Goal: Complete application form

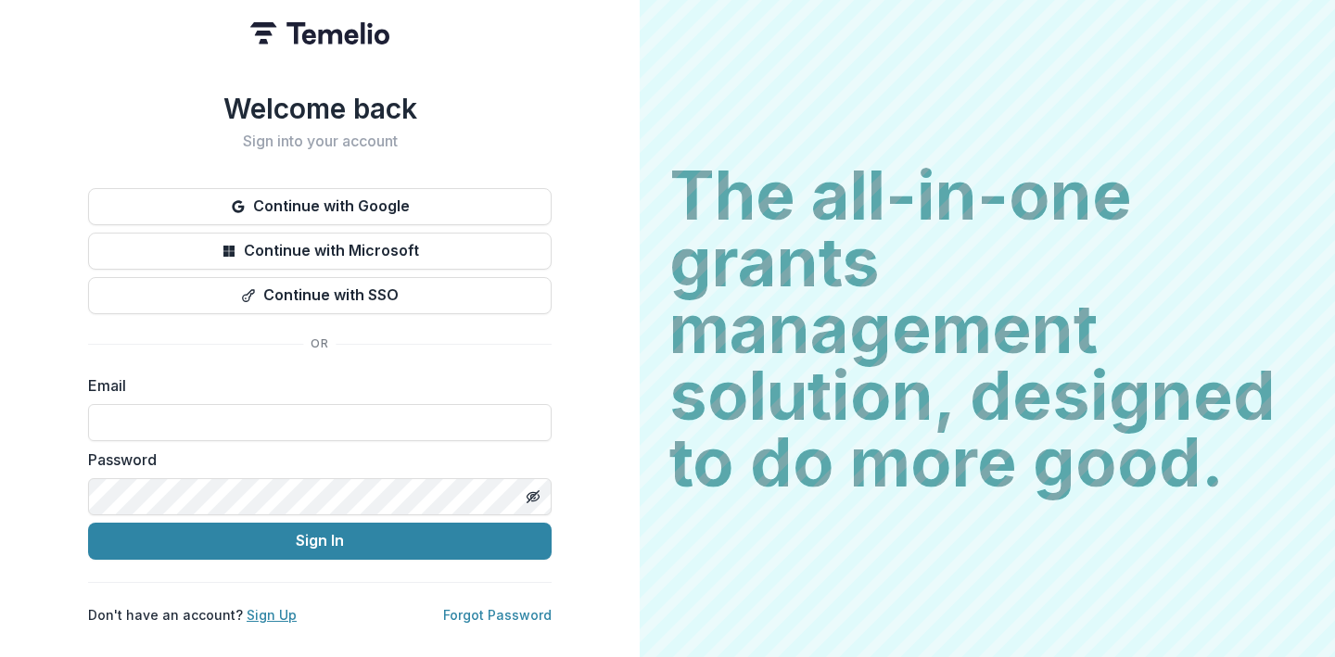
click at [258, 610] on link "Sign Up" at bounding box center [272, 615] width 50 height 16
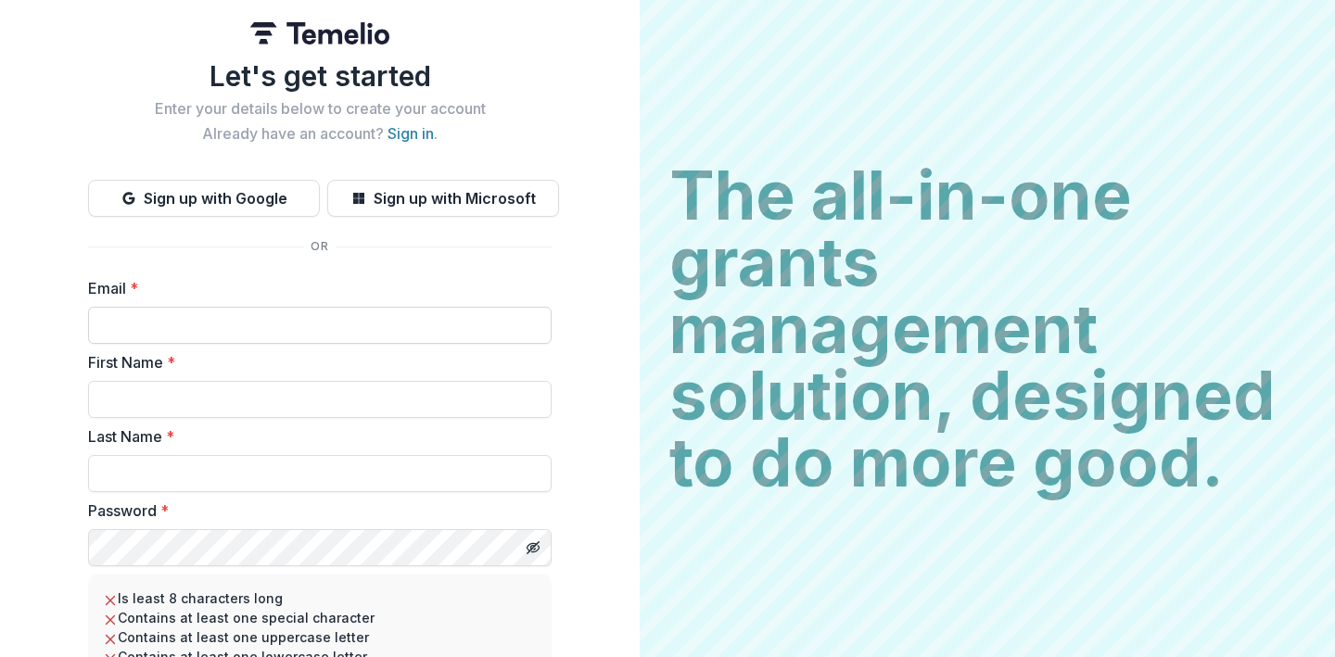
click at [214, 337] on input "Email *" at bounding box center [319, 325] width 463 height 37
type input "**********"
click at [202, 394] on input "First Name *" at bounding box center [319, 399] width 463 height 37
type input "*********"
click at [168, 478] on input "Last Name *" at bounding box center [319, 473] width 463 height 37
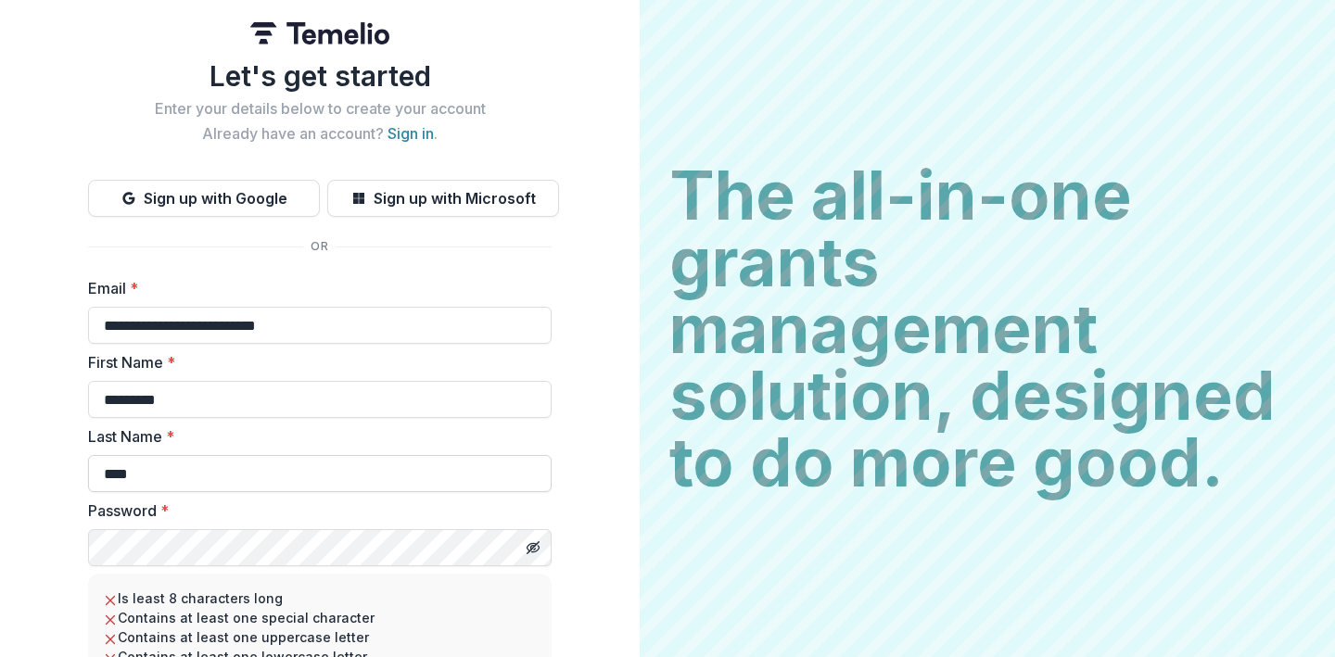
scroll to position [77, 0]
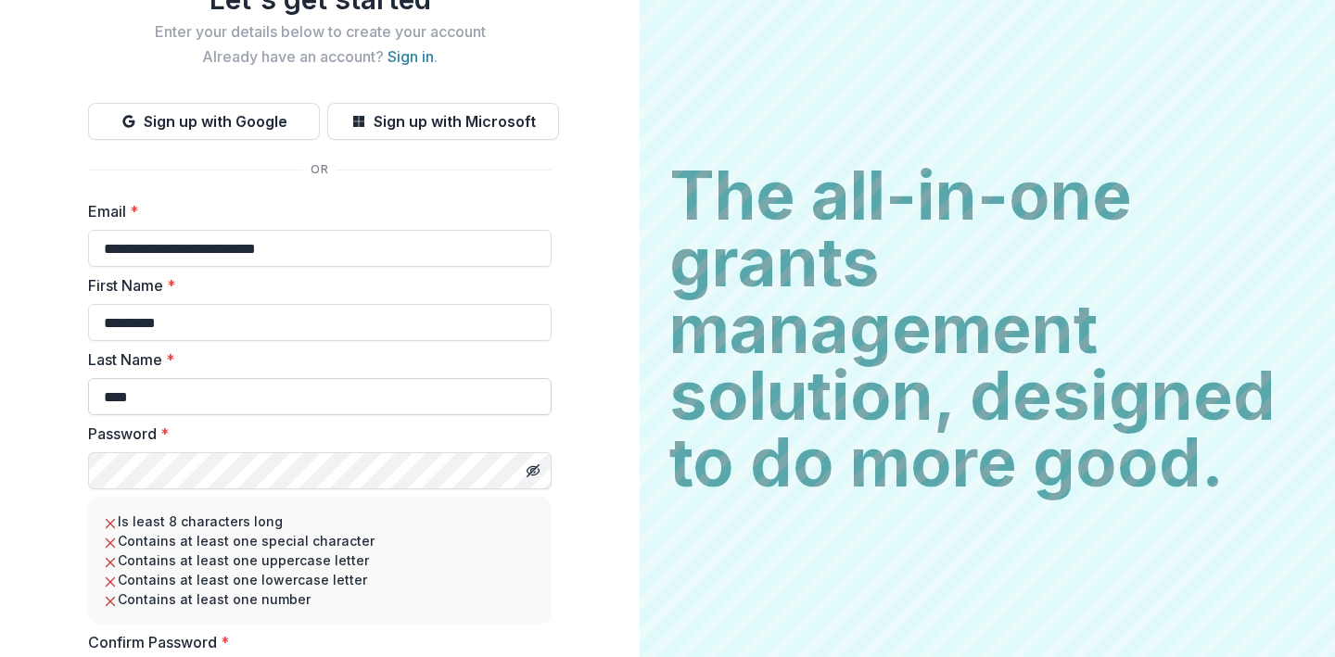
type input "****"
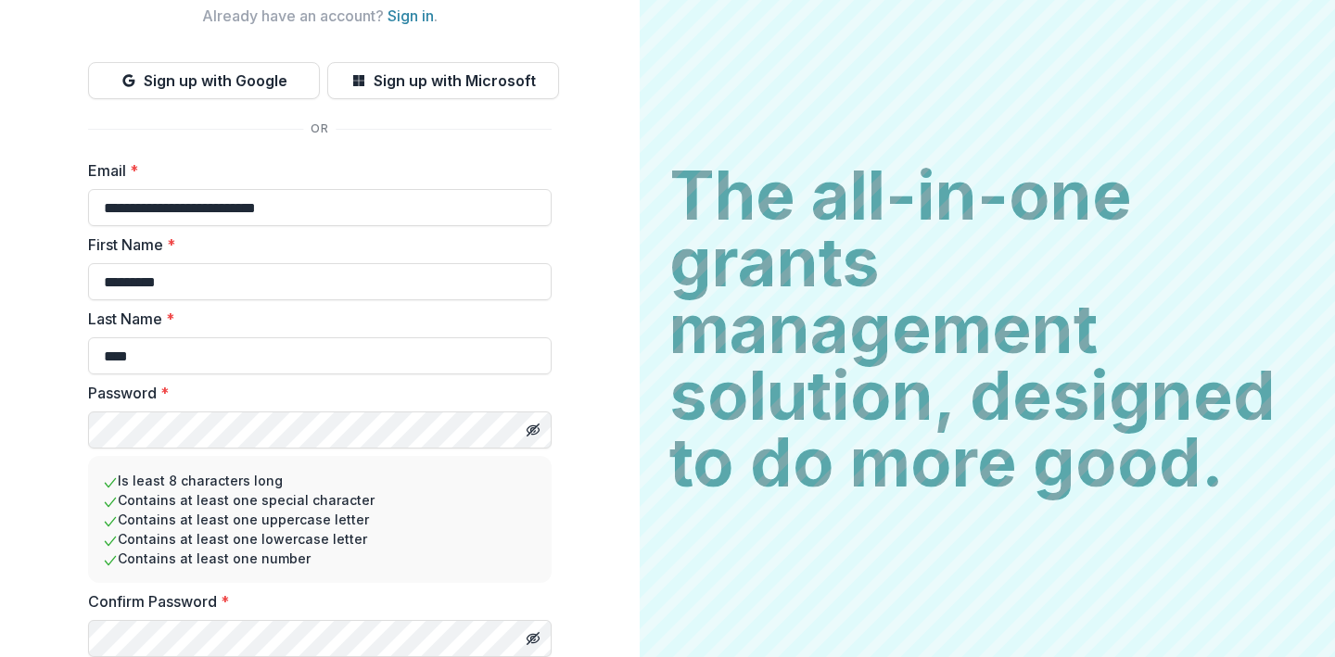
scroll to position [184, 0]
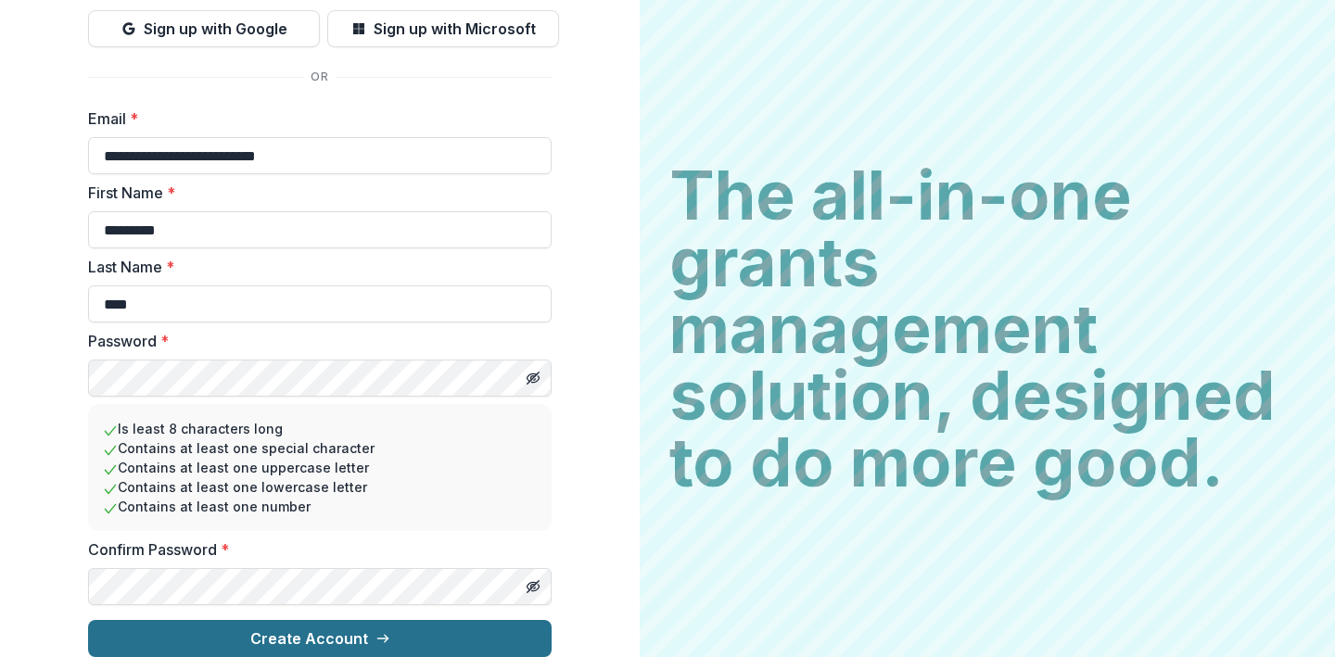
click at [333, 625] on button "Create Account" at bounding box center [319, 638] width 463 height 37
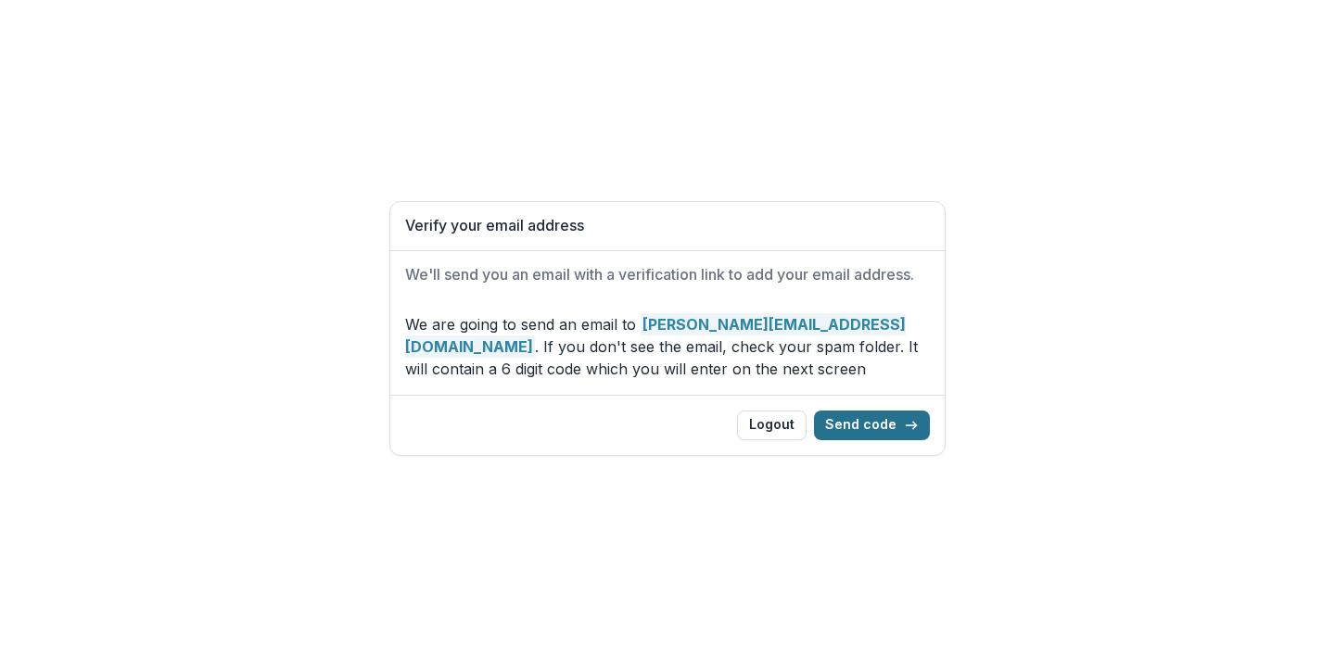
click at [872, 425] on button "Send code" at bounding box center [872, 426] width 116 height 30
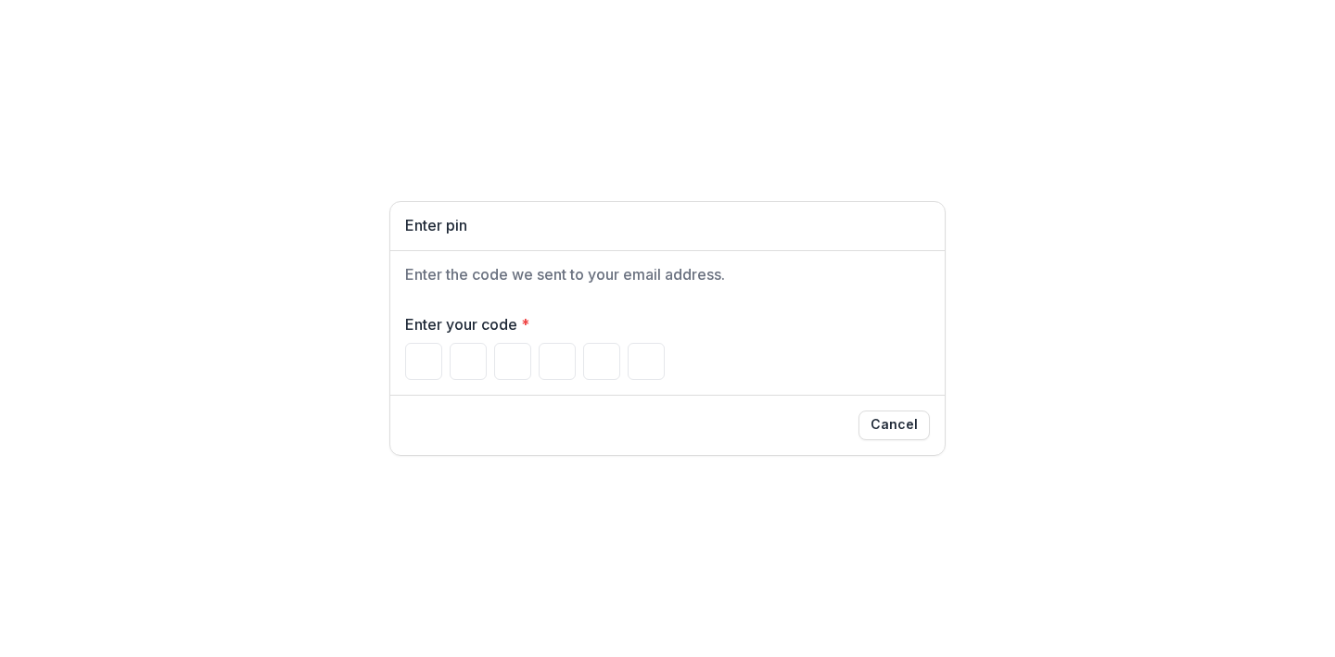
paste input "******"
type input "*"
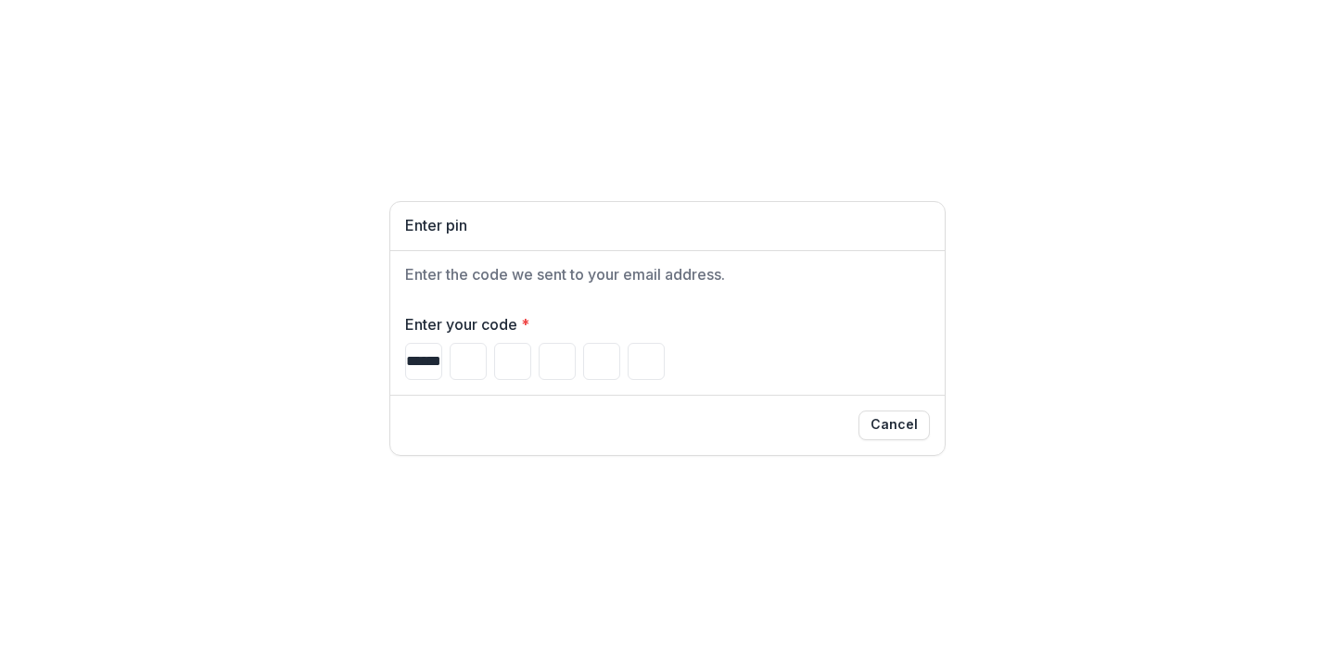
type input "*"
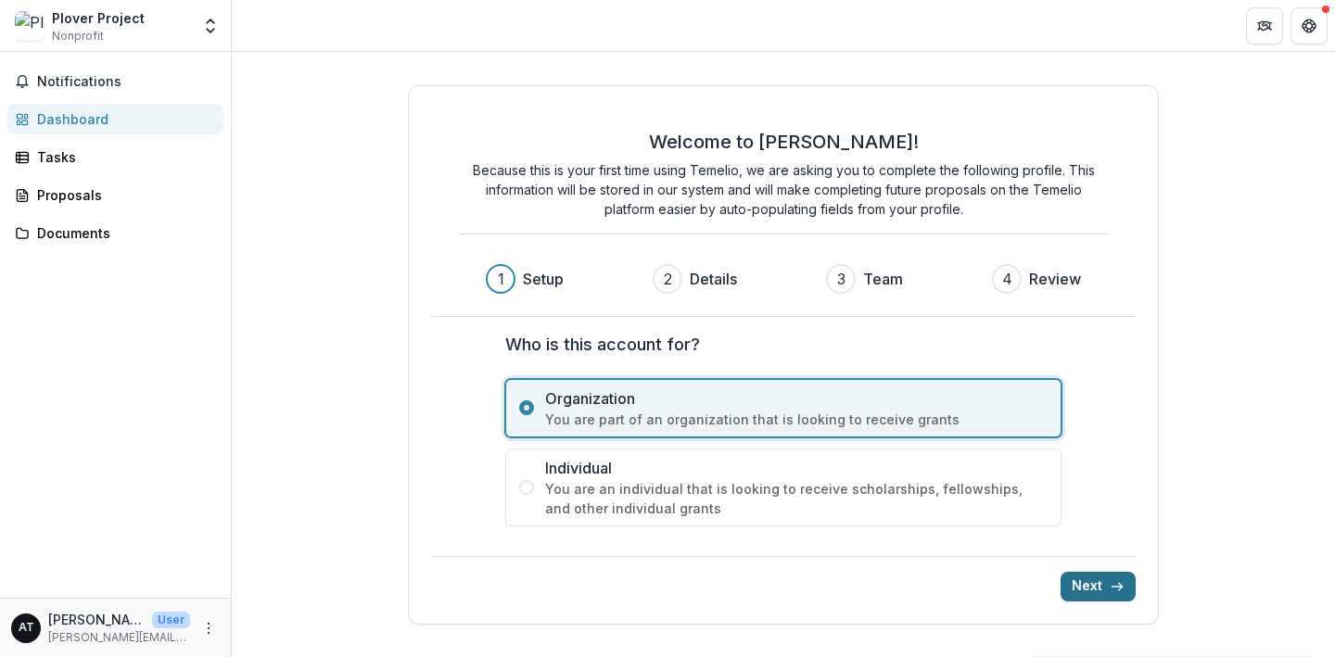
click at [1083, 590] on button "Next" at bounding box center [1097, 587] width 75 height 30
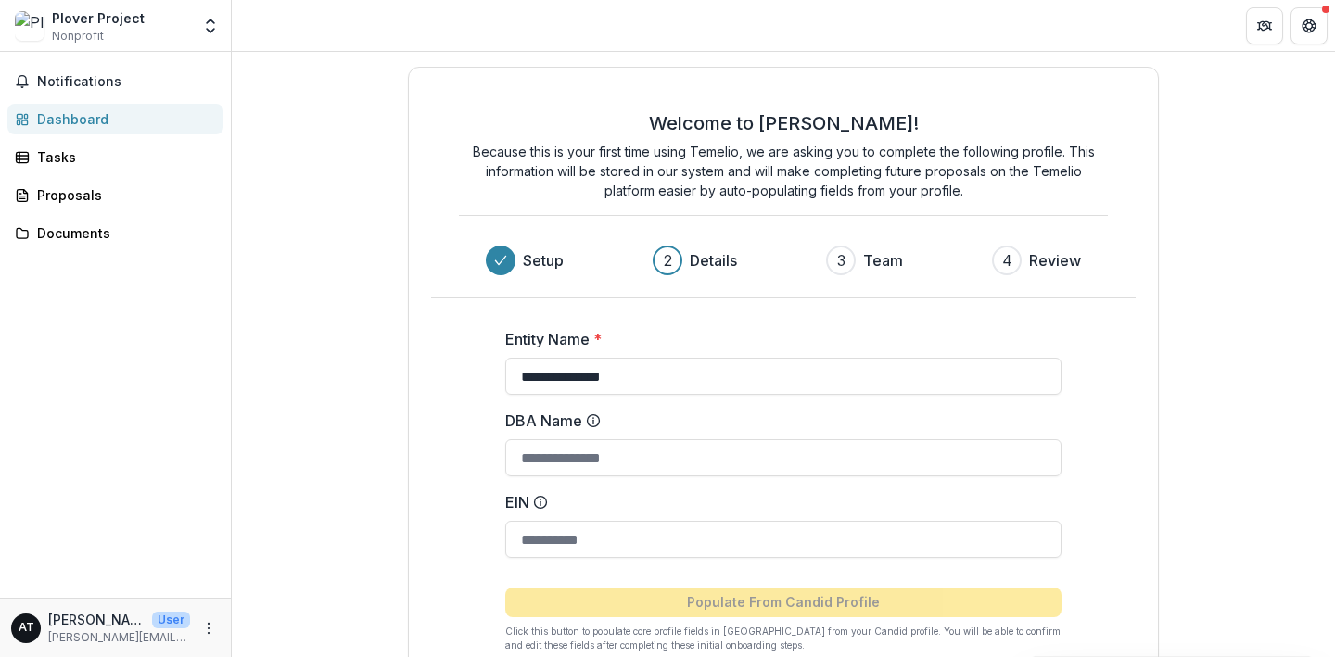
scroll to position [108, 0]
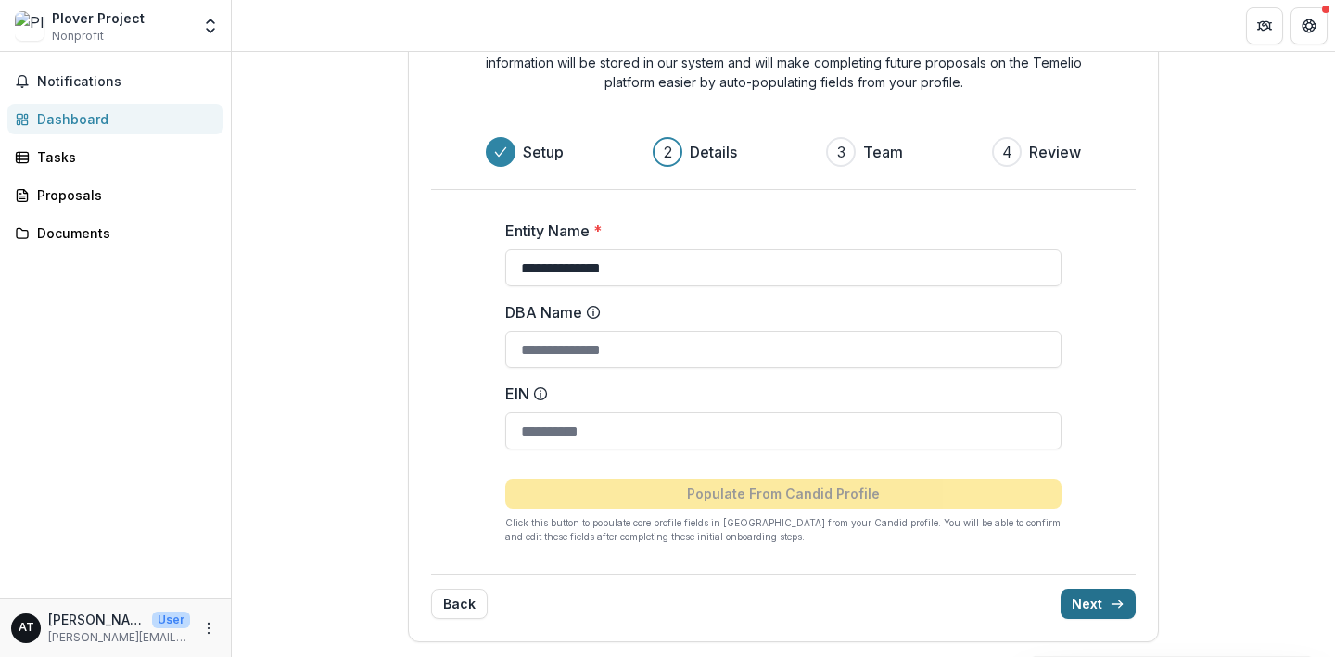
click at [1086, 604] on button "Next" at bounding box center [1097, 605] width 75 height 30
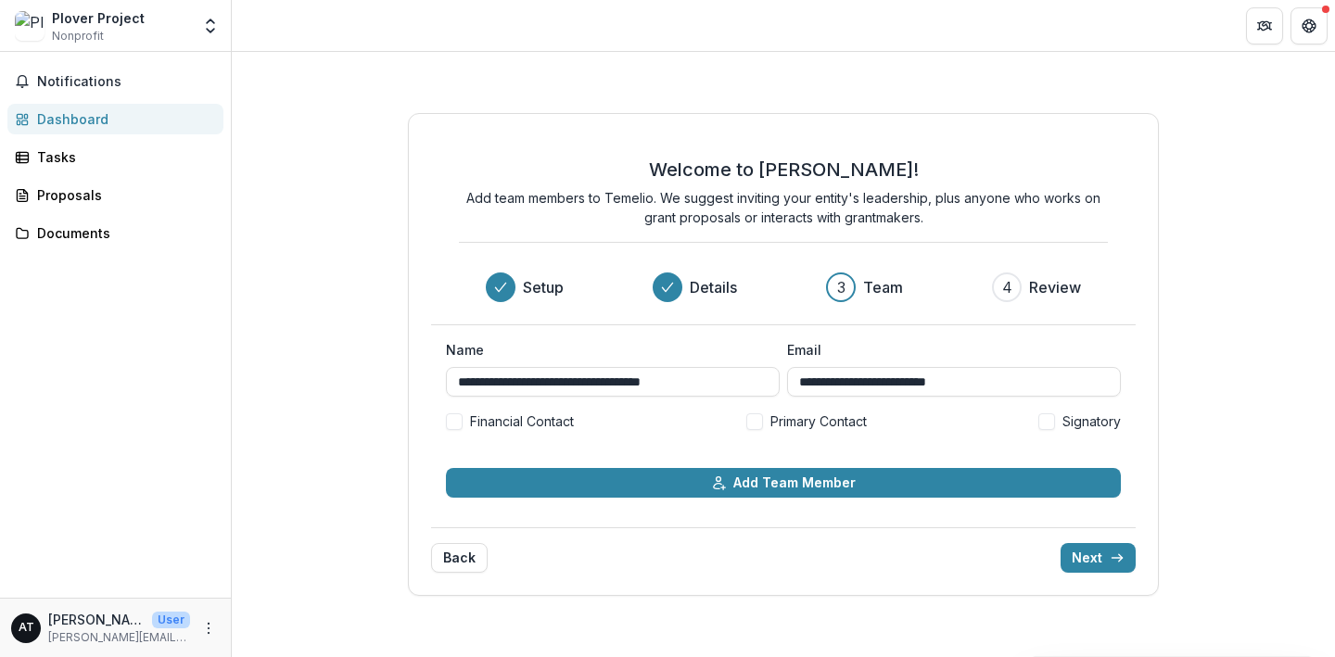
scroll to position [0, 0]
click at [1097, 556] on button "Next" at bounding box center [1097, 558] width 75 height 30
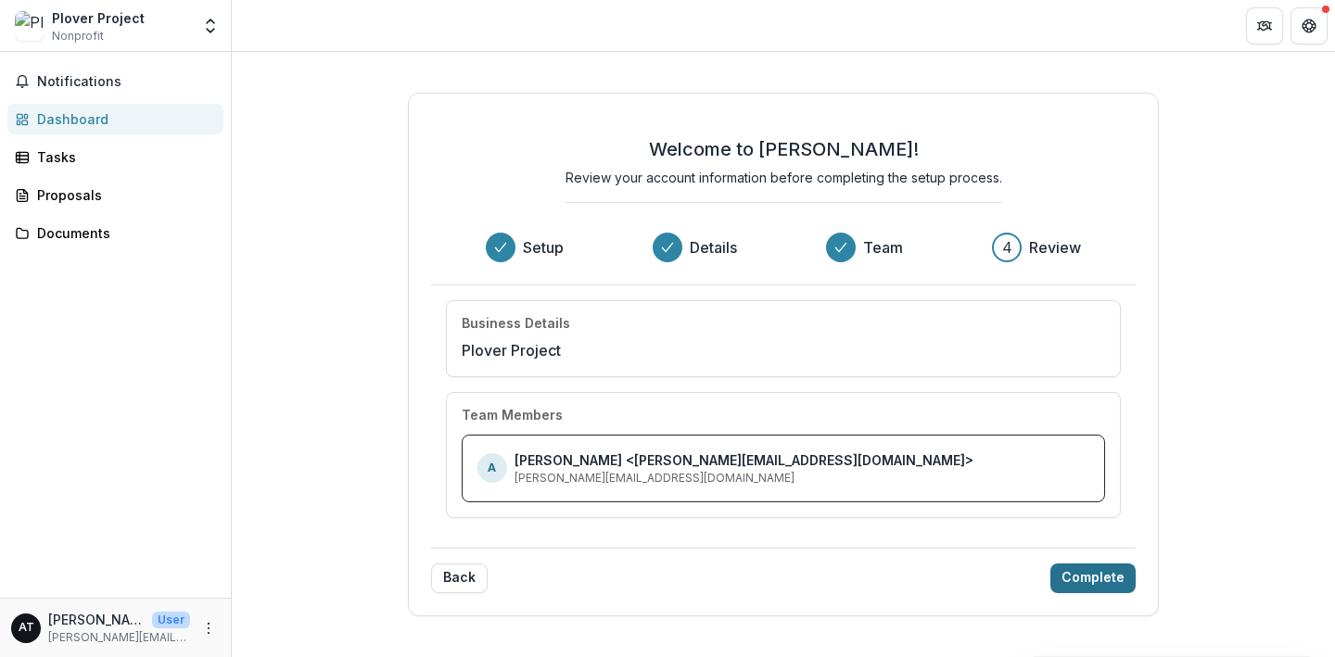
click at [1089, 585] on button "Complete" at bounding box center [1092, 579] width 85 height 30
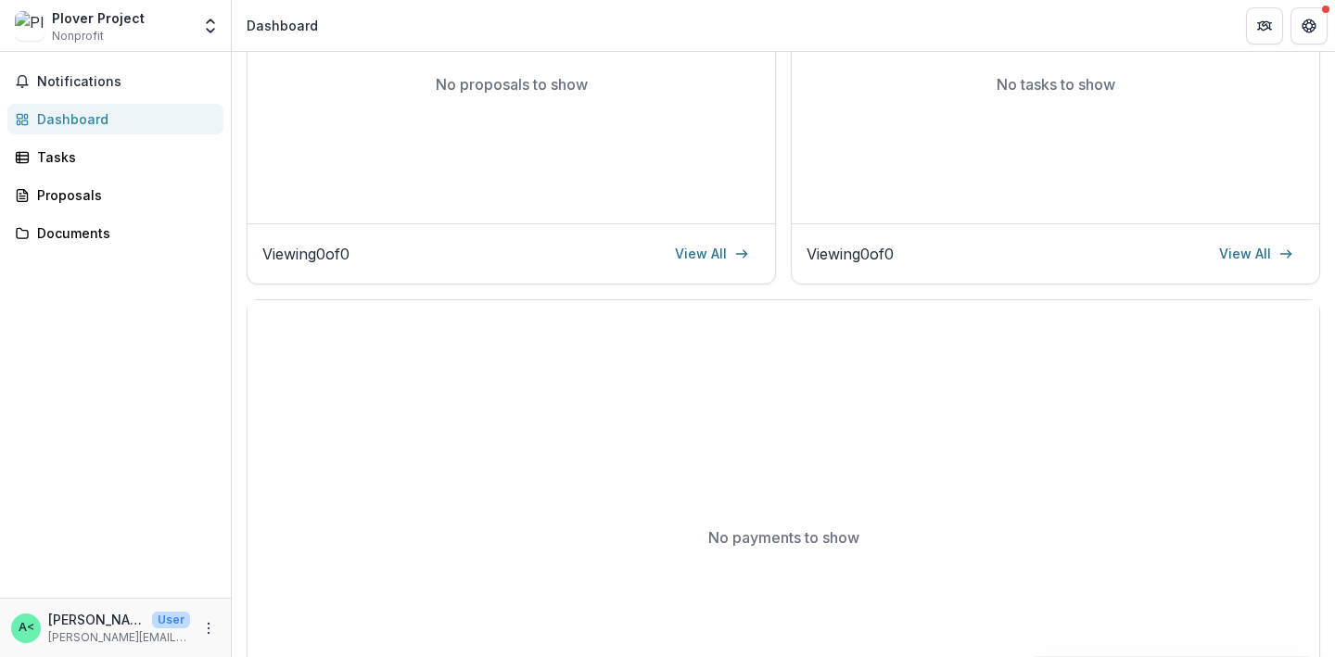
scroll to position [83, 0]
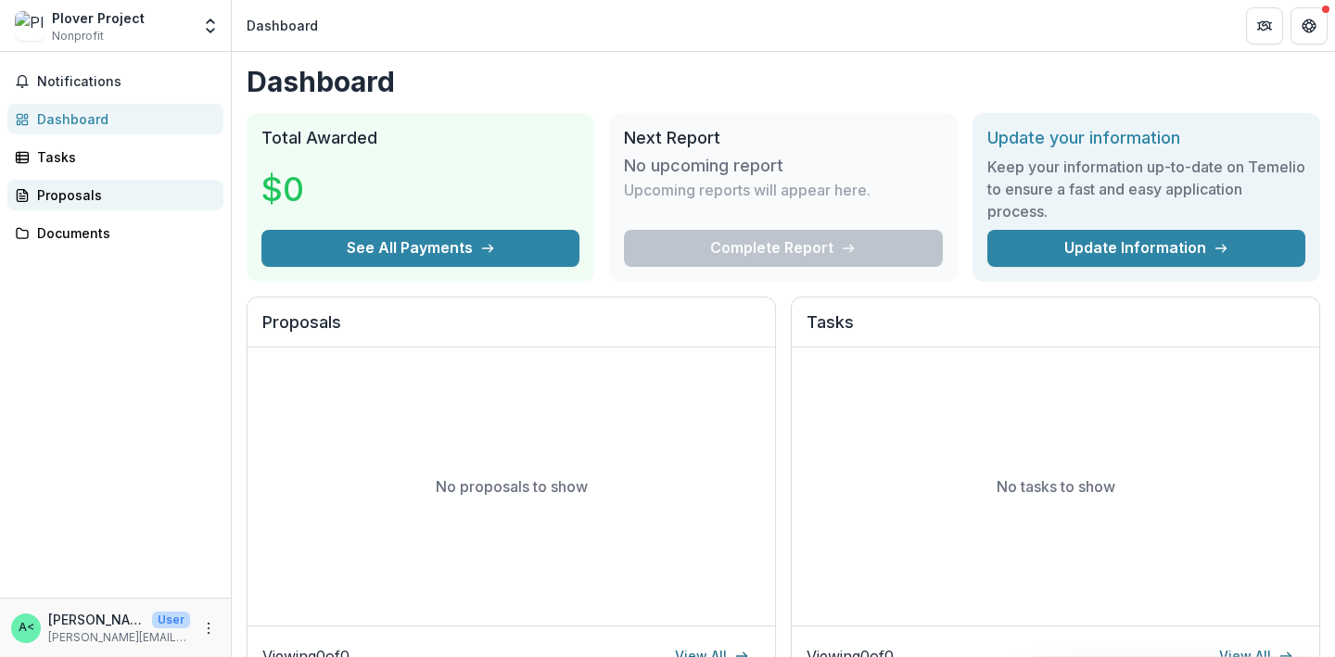
click at [49, 186] on div "Proposals" at bounding box center [122, 194] width 171 height 19
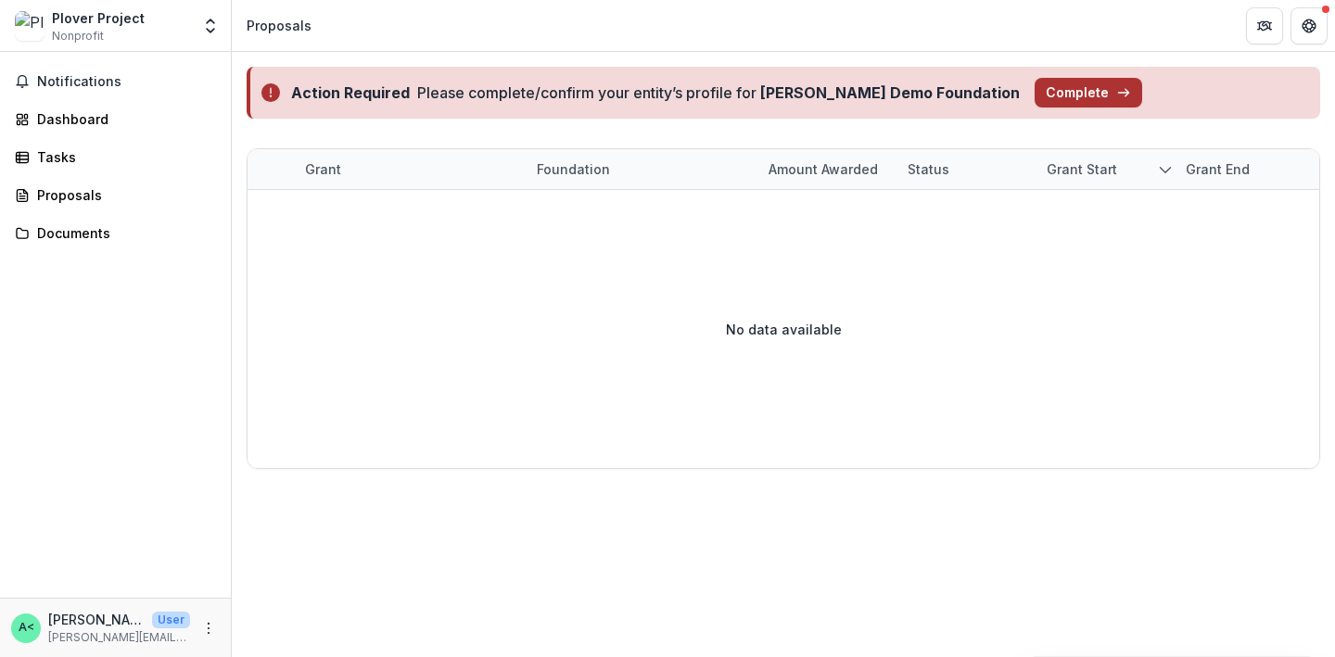
click at [1035, 95] on button "Complete" at bounding box center [1089, 93] width 108 height 30
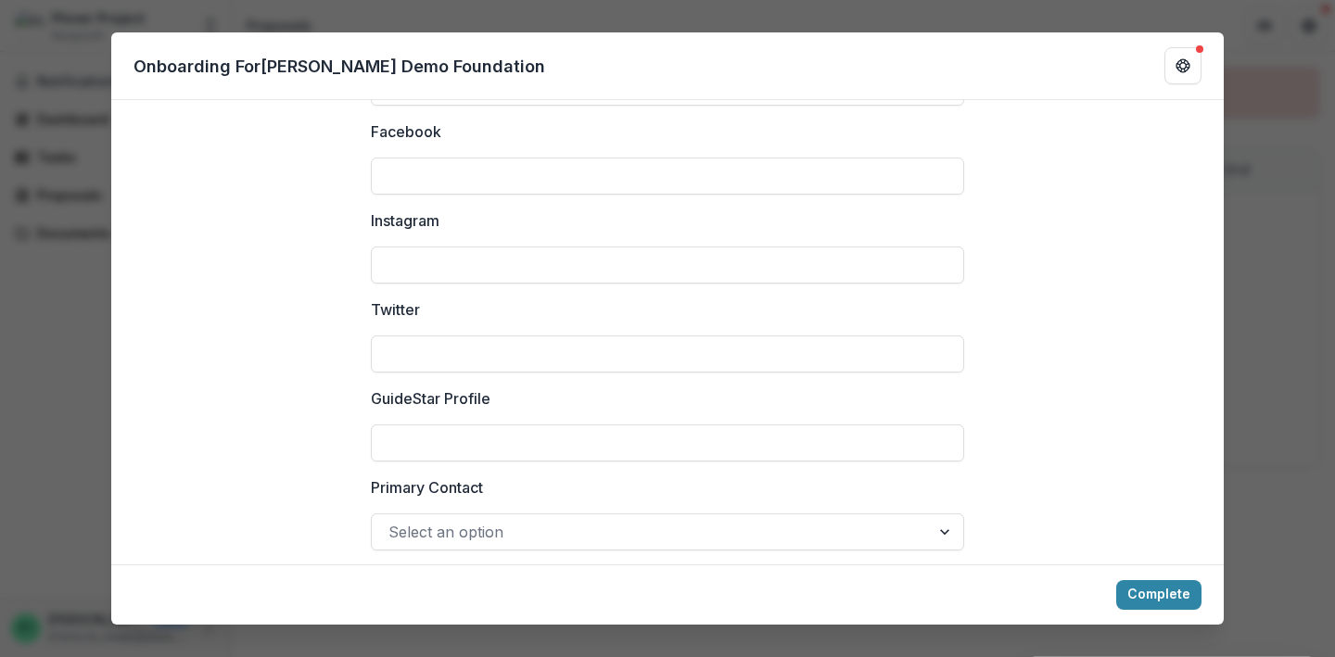
scroll to position [2621, 0]
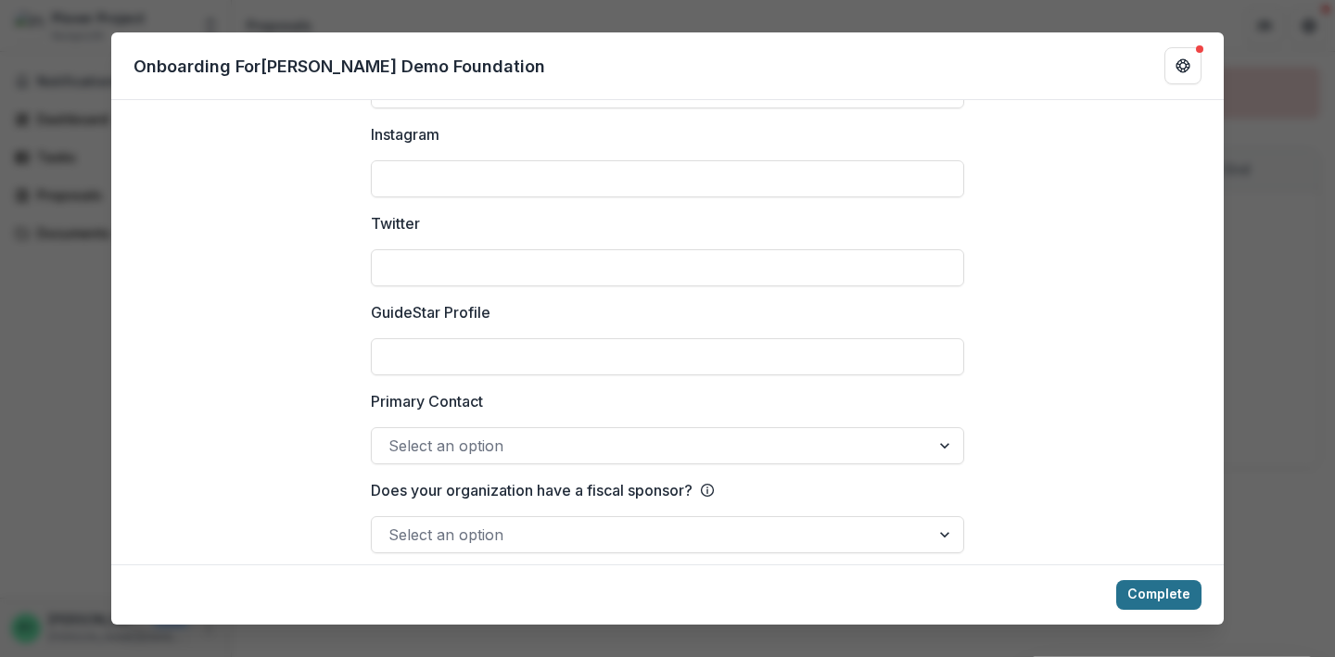
click at [1135, 589] on button "Complete" at bounding box center [1158, 595] width 85 height 30
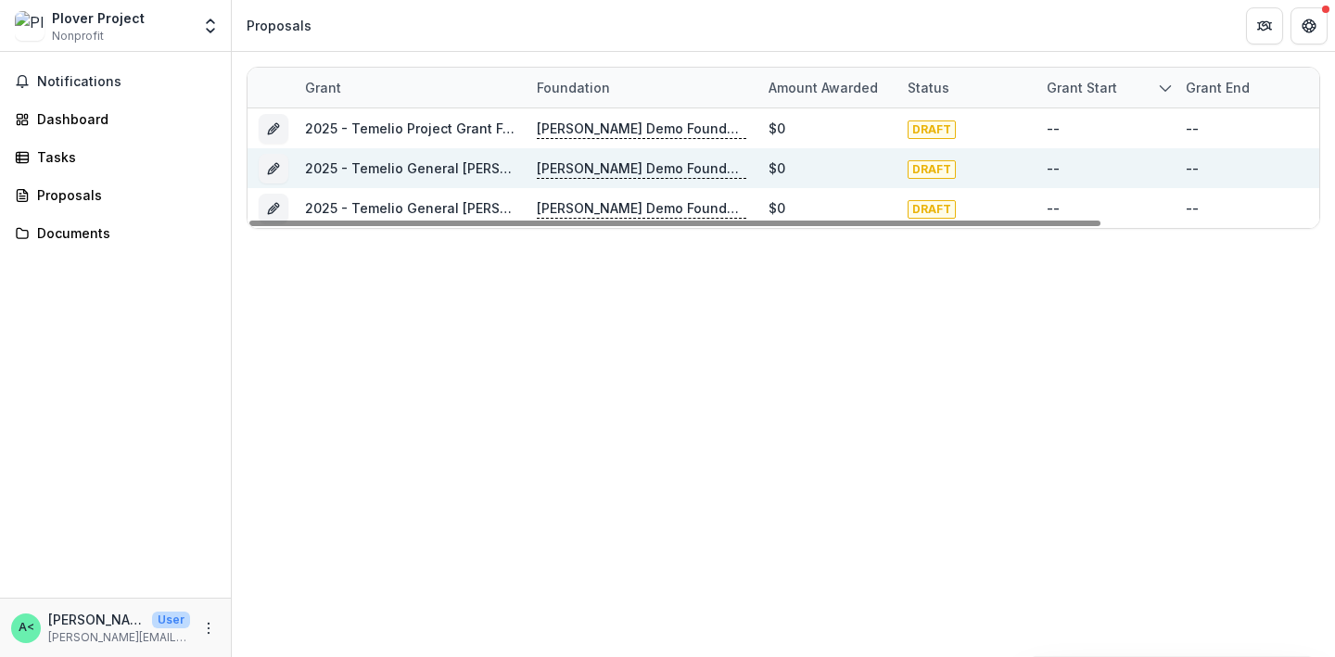
click at [421, 171] on link "2025 - Temelio General [PERSON_NAME]" at bounding box center [436, 168] width 263 height 16
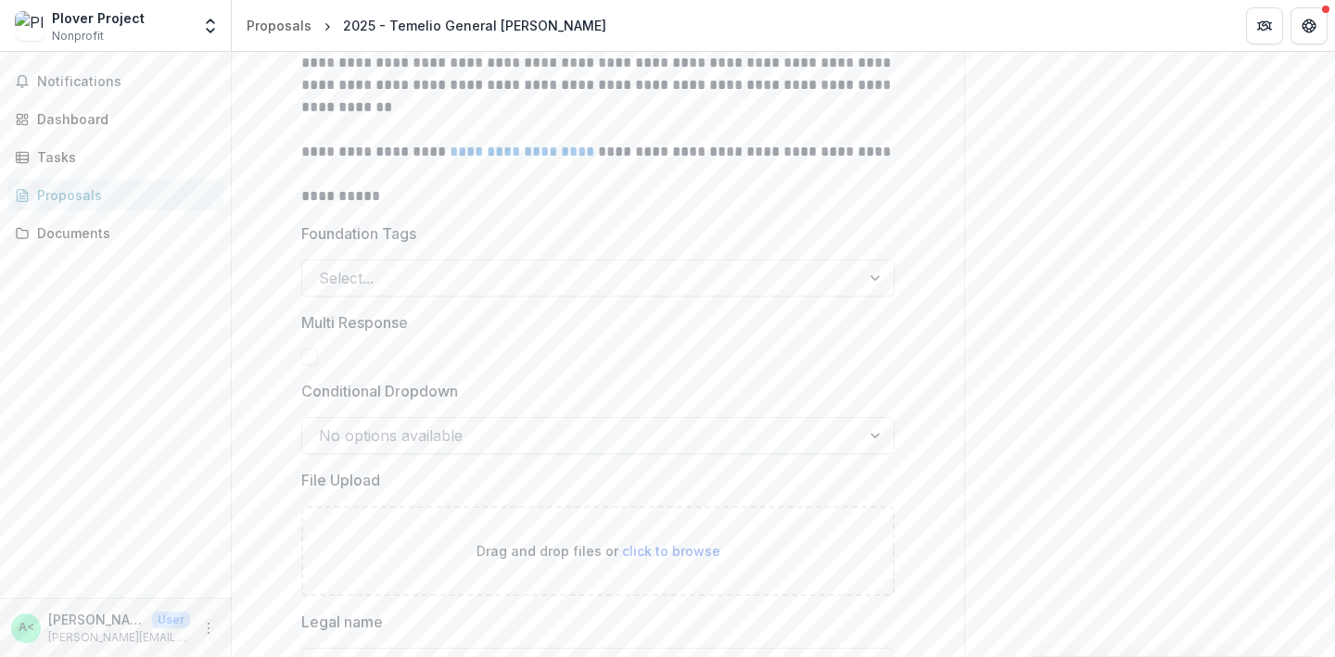
scroll to position [465, 0]
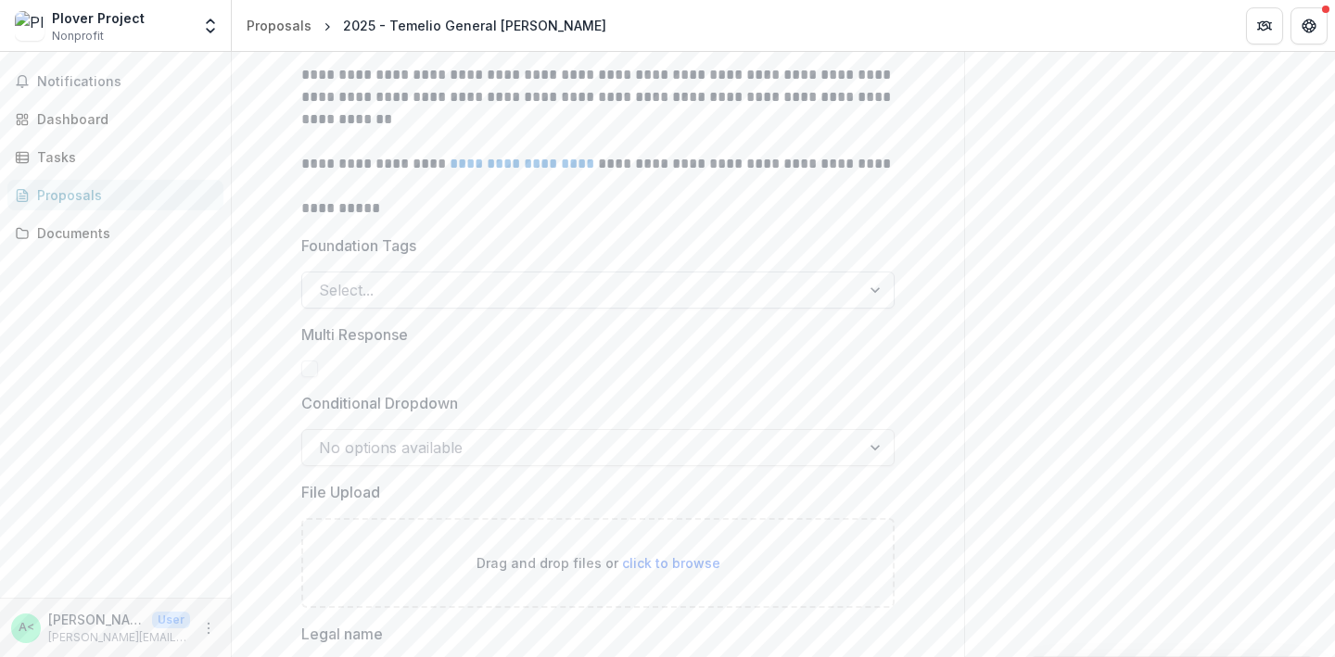
click at [485, 292] on div at bounding box center [581, 290] width 525 height 26
click at [302, 367] on span at bounding box center [309, 369] width 17 height 17
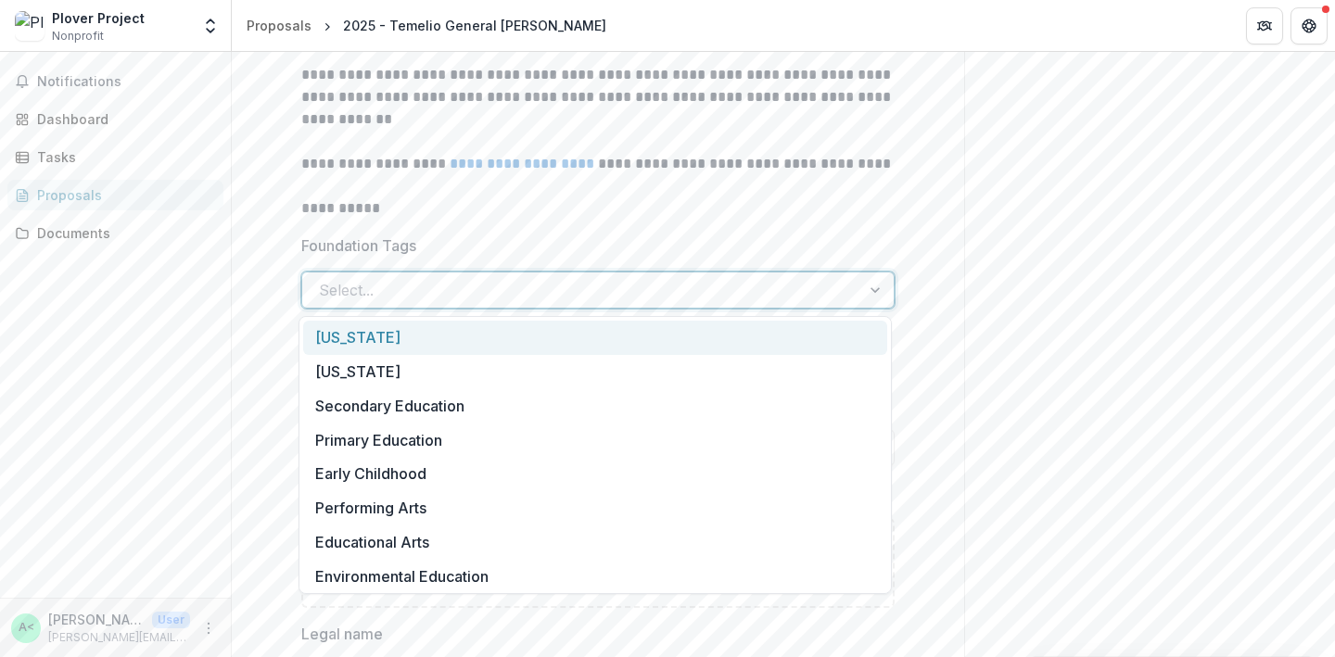
click at [441, 292] on div at bounding box center [581, 290] width 525 height 26
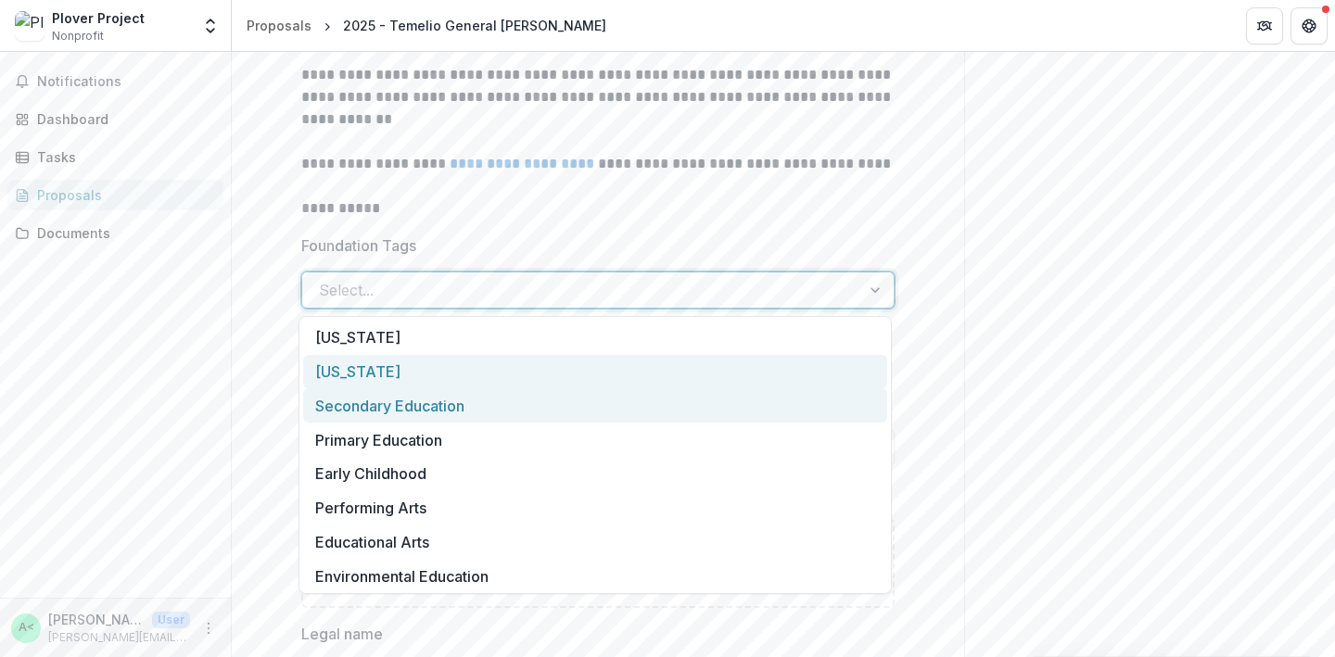
click at [409, 390] on div "Secondary Education" at bounding box center [595, 405] width 584 height 34
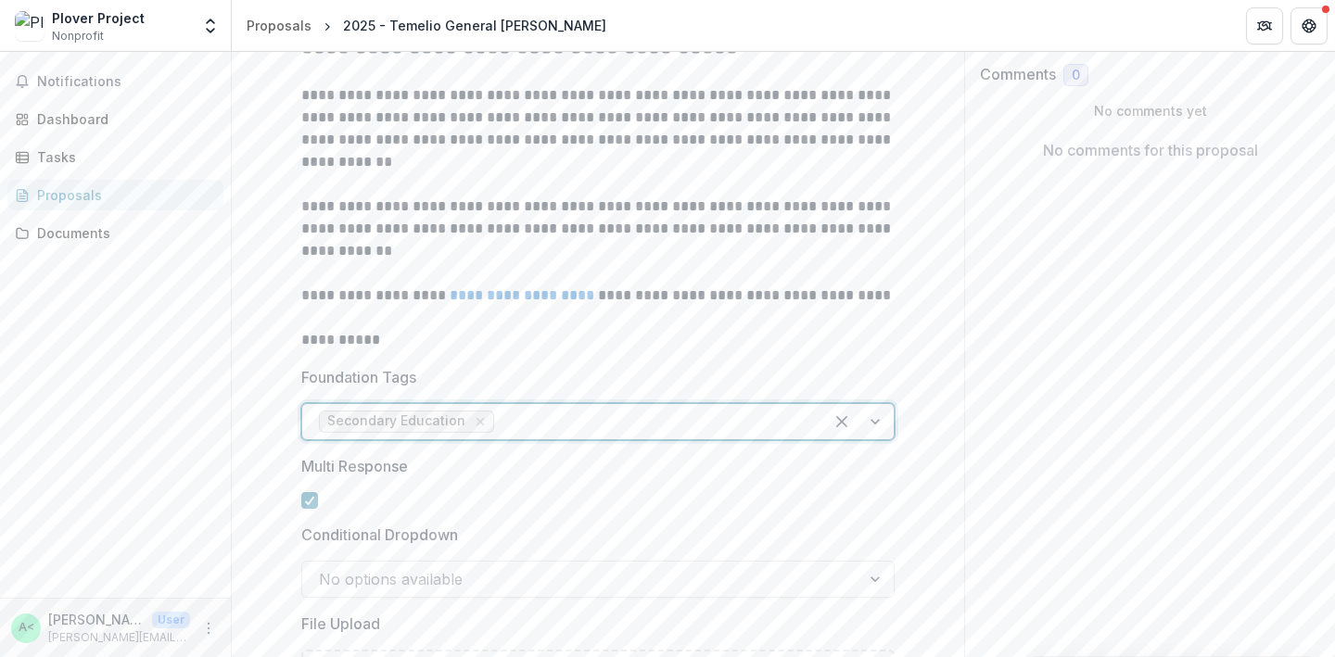
scroll to position [0, 0]
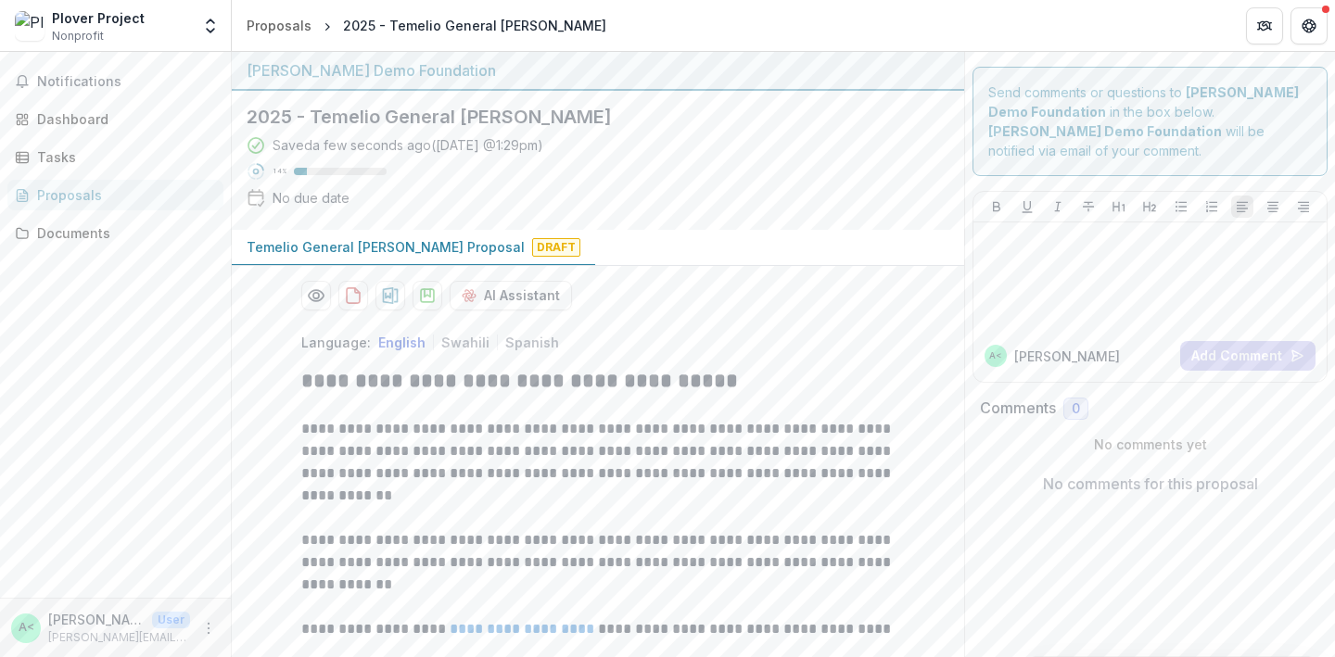
click at [136, 192] on div "Proposals" at bounding box center [122, 194] width 171 height 19
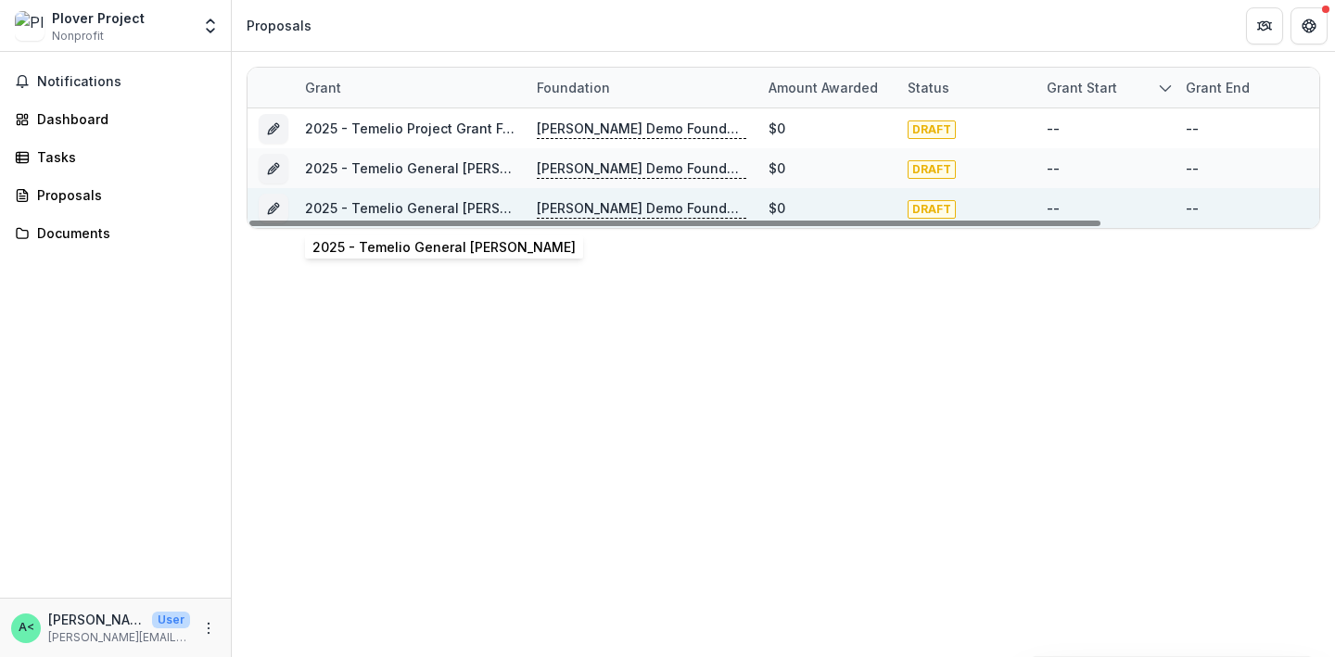
click at [425, 209] on link "2025 - Temelio General [PERSON_NAME]" at bounding box center [436, 208] width 263 height 16
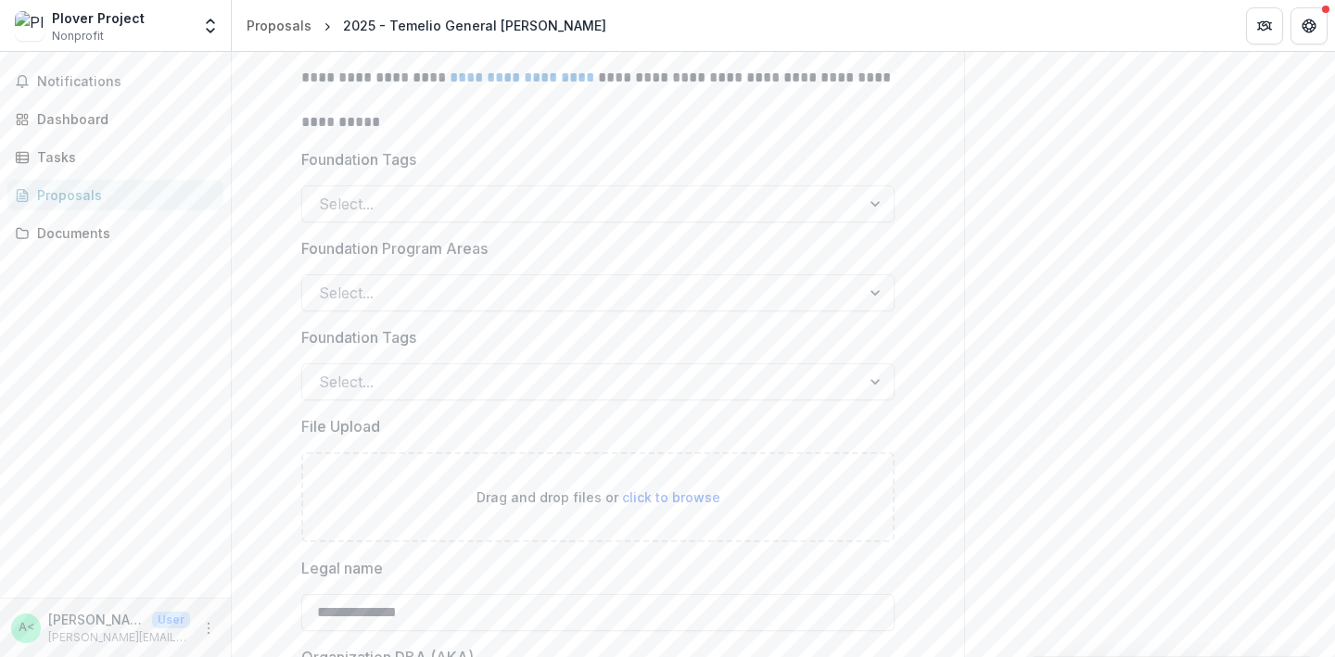
scroll to position [551, 0]
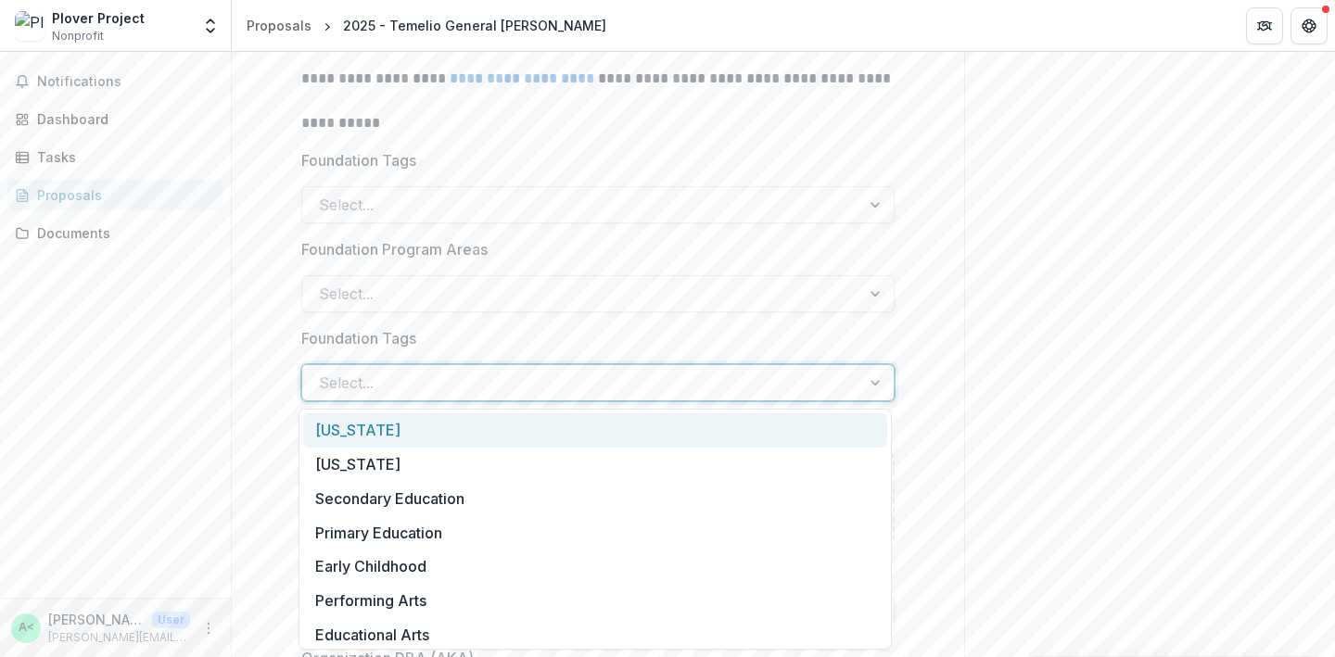
click at [552, 392] on div at bounding box center [581, 383] width 525 height 26
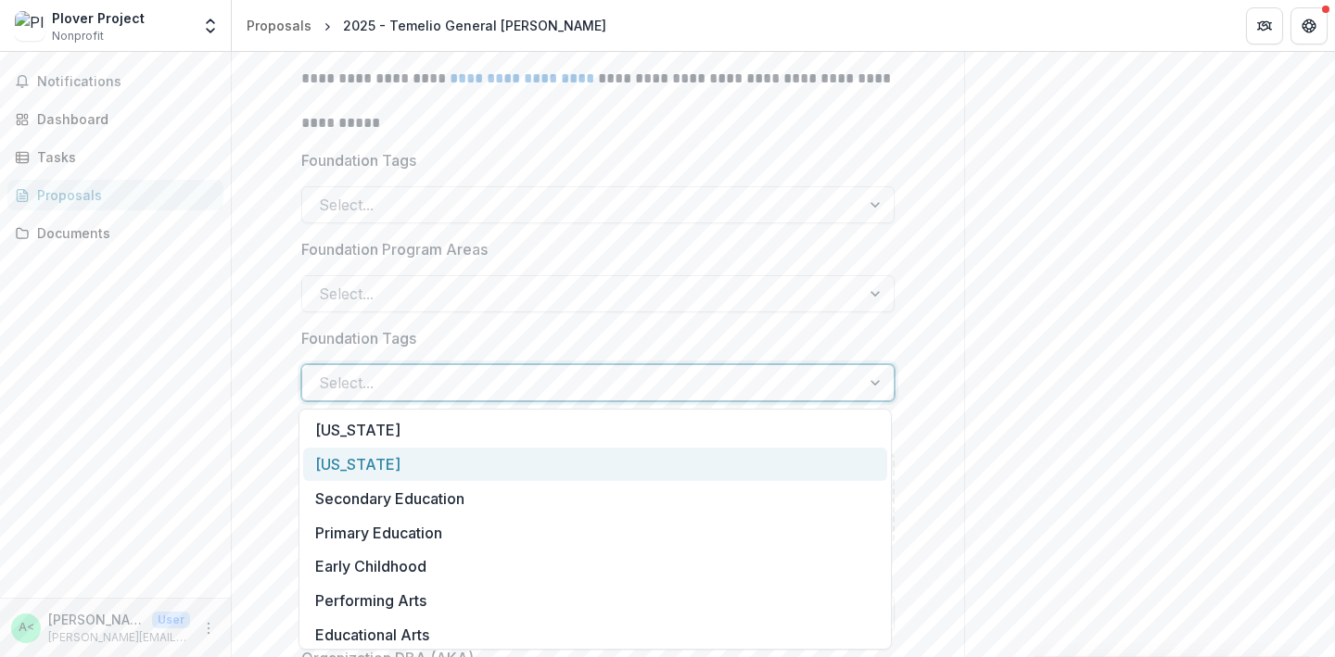
click at [544, 452] on div "[US_STATE]" at bounding box center [595, 465] width 584 height 34
